Goal: Task Accomplishment & Management: Manage account settings

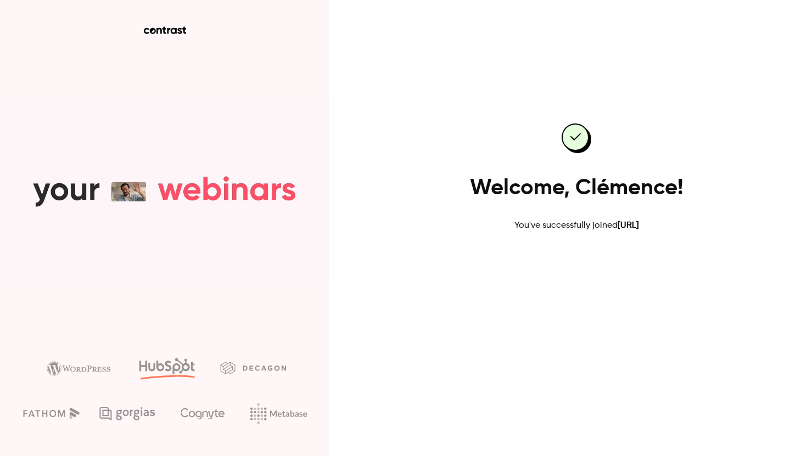
click at [573, 265] on link "Go to dashboard" at bounding box center [576, 267] width 93 height 26
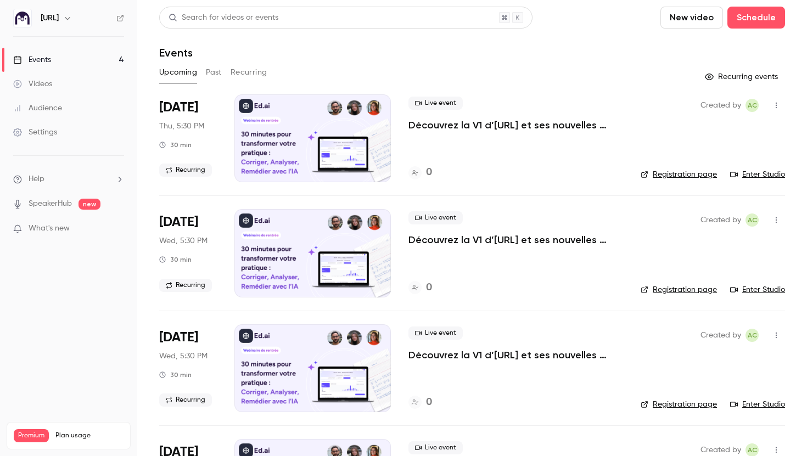
click at [90, 227] on p "What's new" at bounding box center [59, 229] width 93 height 12
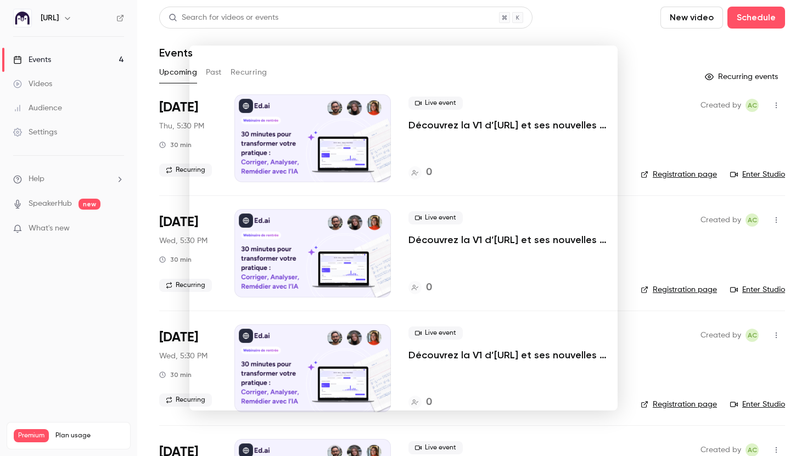
click at [204, 36] on div at bounding box center [403, 228] width 807 height 456
